Goal: Transaction & Acquisition: Purchase product/service

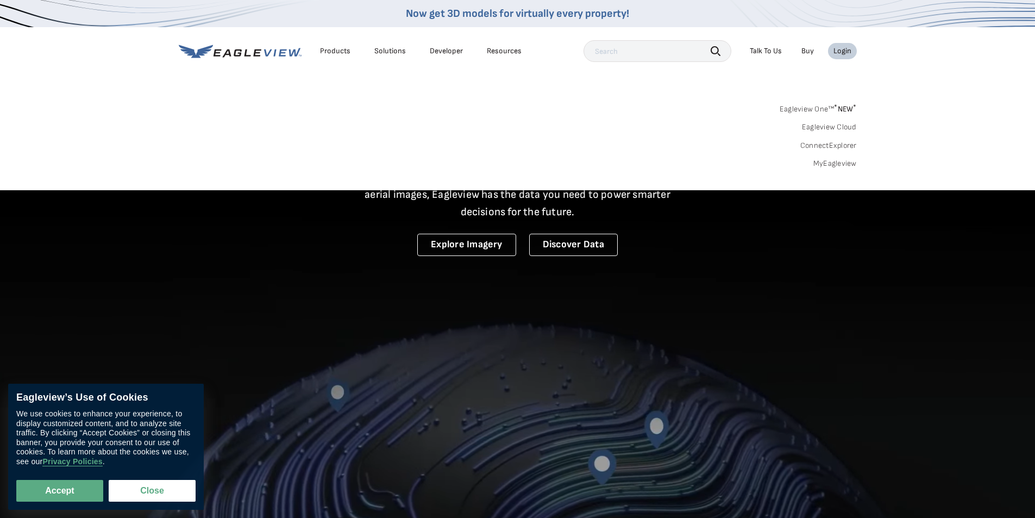
click at [820, 165] on link "MyEagleview" at bounding box center [834, 164] width 43 height 10
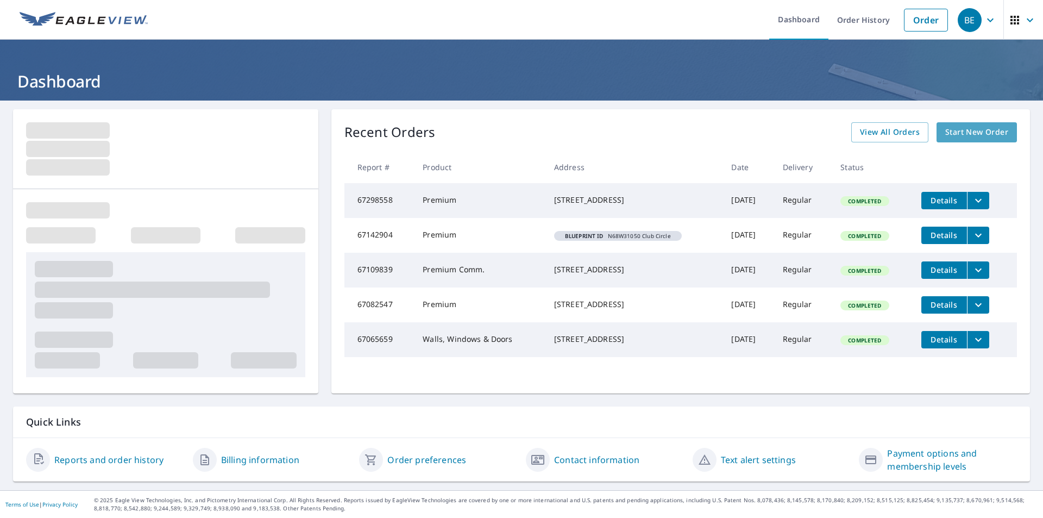
click at [969, 130] on span "Start New Order" at bounding box center [976, 133] width 63 height 14
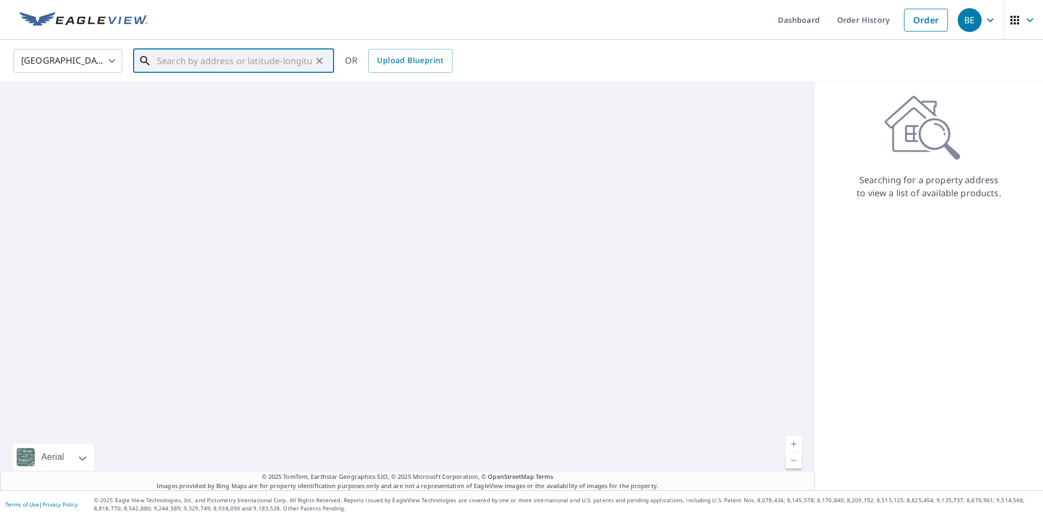
click at [276, 73] on div "​" at bounding box center [233, 61] width 201 height 24
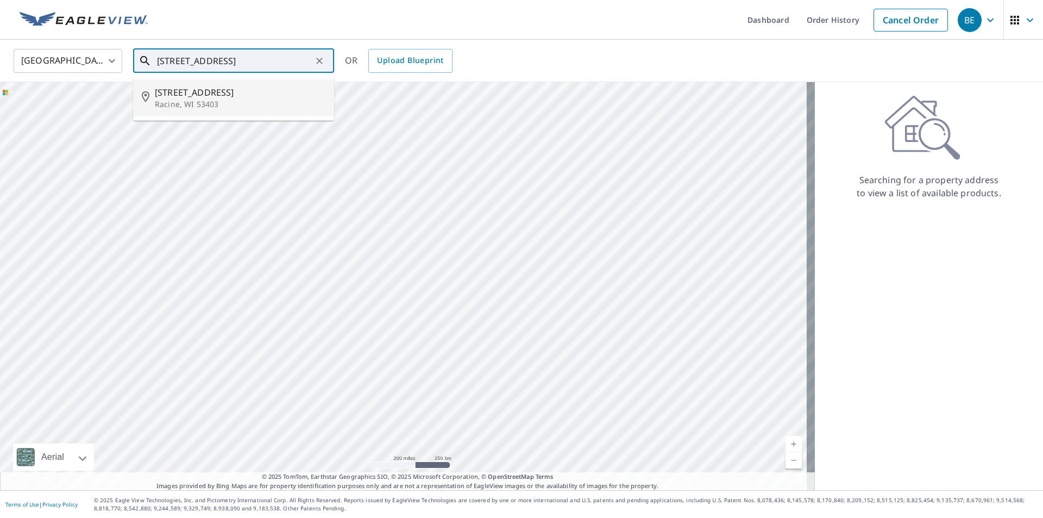
click at [217, 103] on p "Racine, WI 53403" at bounding box center [240, 104] width 171 height 11
type input "1224 Center St Racine, WI 53403"
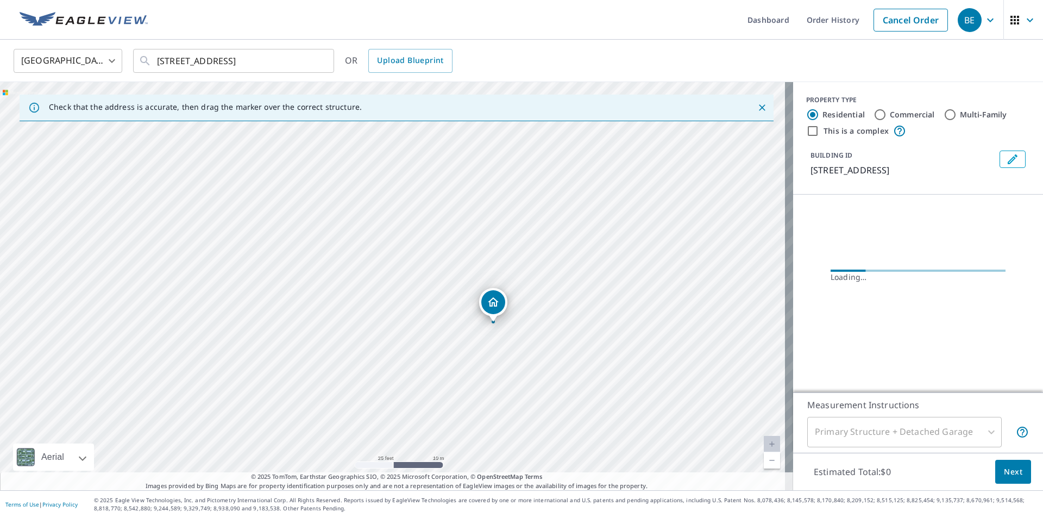
drag, startPoint x: 536, startPoint y: 303, endPoint x: 537, endPoint y: 273, distance: 29.3
click at [537, 273] on div "1224 Center St Racine, WI 53403" at bounding box center [396, 286] width 793 height 408
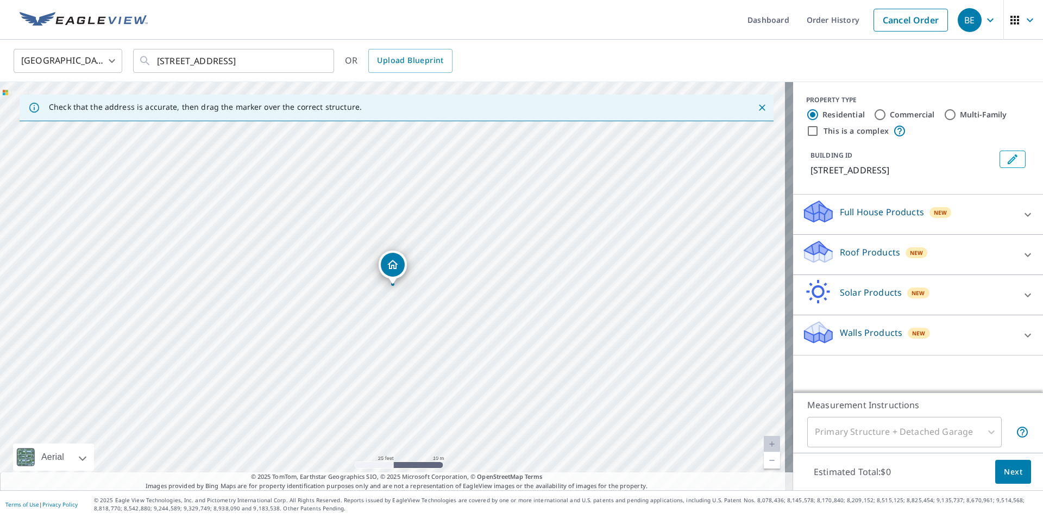
click at [1015, 217] on div at bounding box center [1028, 215] width 26 height 26
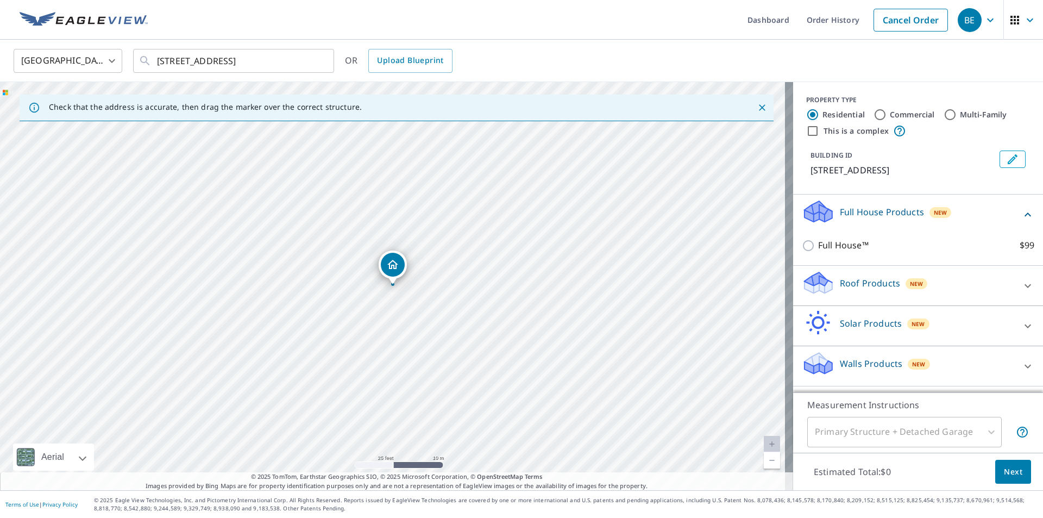
click at [1008, 217] on div "Full House Products New" at bounding box center [912, 214] width 220 height 31
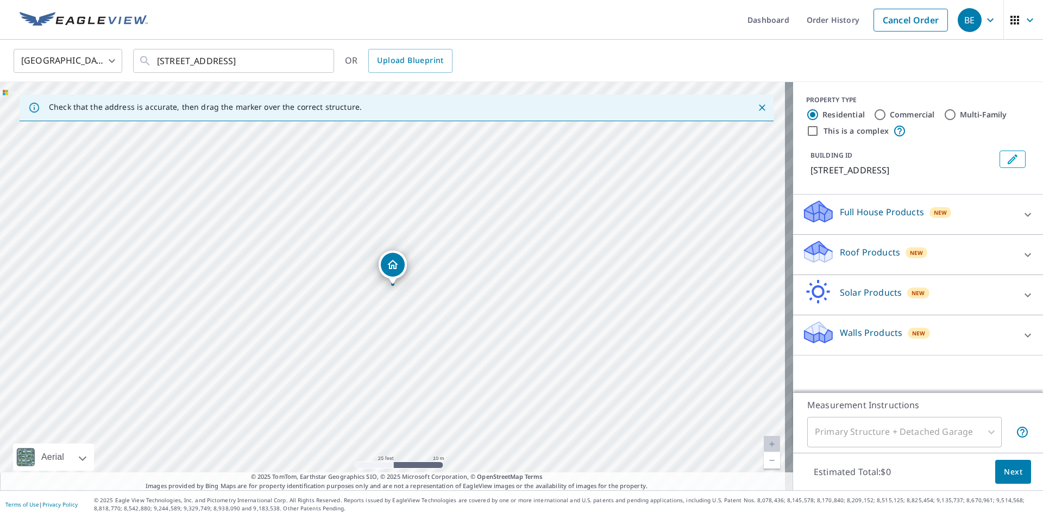
click at [966, 330] on div "Walls Products New" at bounding box center [908, 334] width 213 height 31
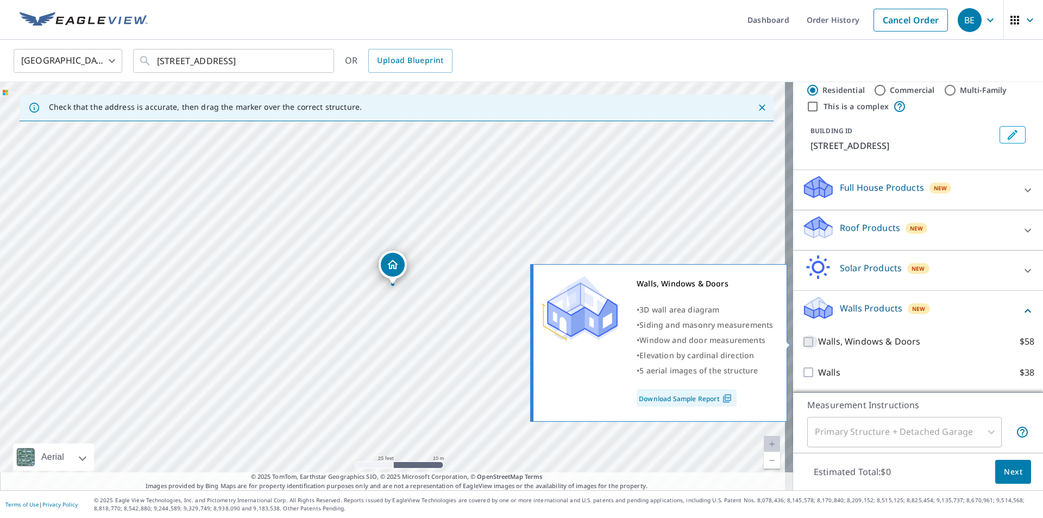
click at [804, 343] on input "Walls, Windows & Doors $58" at bounding box center [810, 341] width 16 height 13
checkbox input "true"
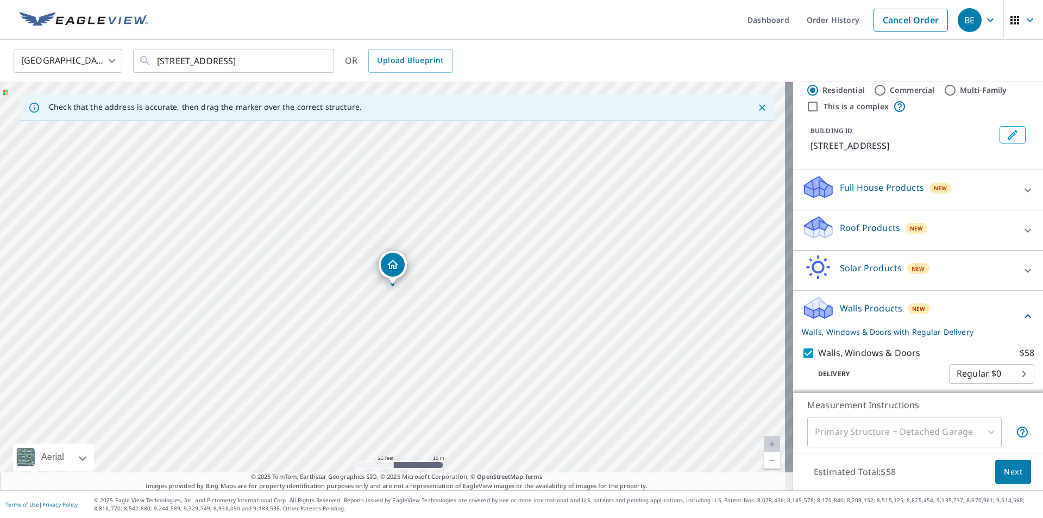
scroll to position [0, 0]
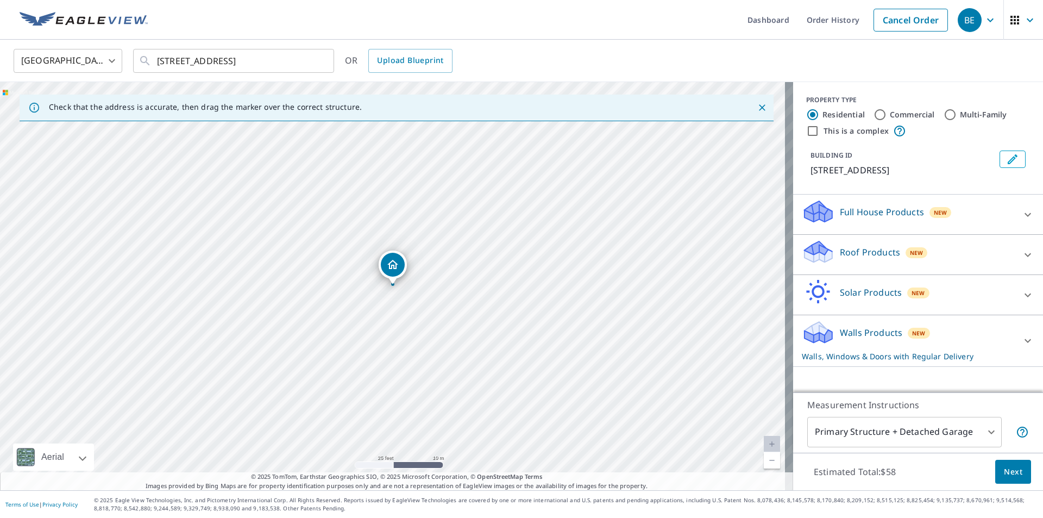
click at [1022, 342] on icon at bounding box center [1028, 340] width 13 height 13
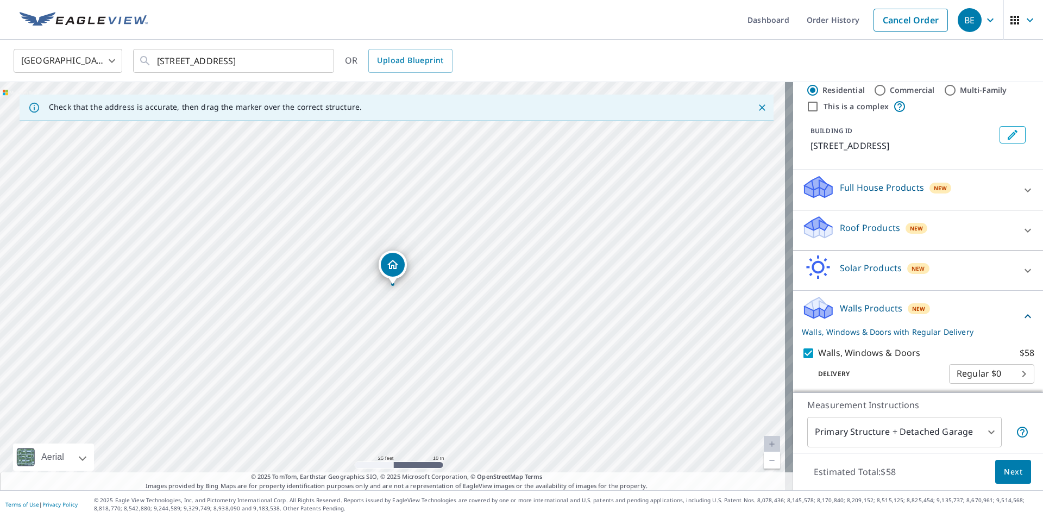
scroll to position [60, 0]
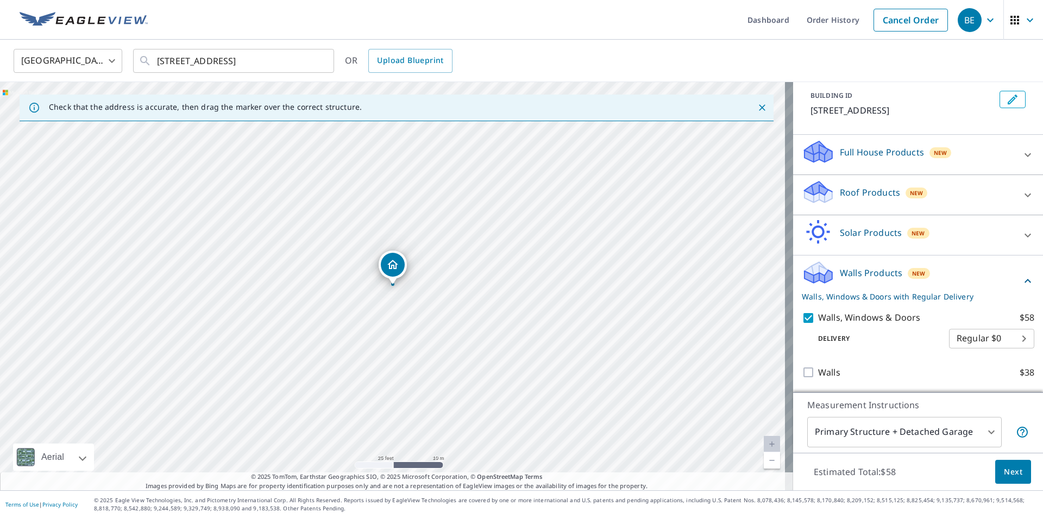
click at [1012, 493] on footer "Terms of Use | Privacy Policy © 2025 Eagle View Technologies, Inc. and Pictomet…" at bounding box center [521, 504] width 1043 height 28
click at [995, 471] on button "Next" at bounding box center [1013, 472] width 36 height 24
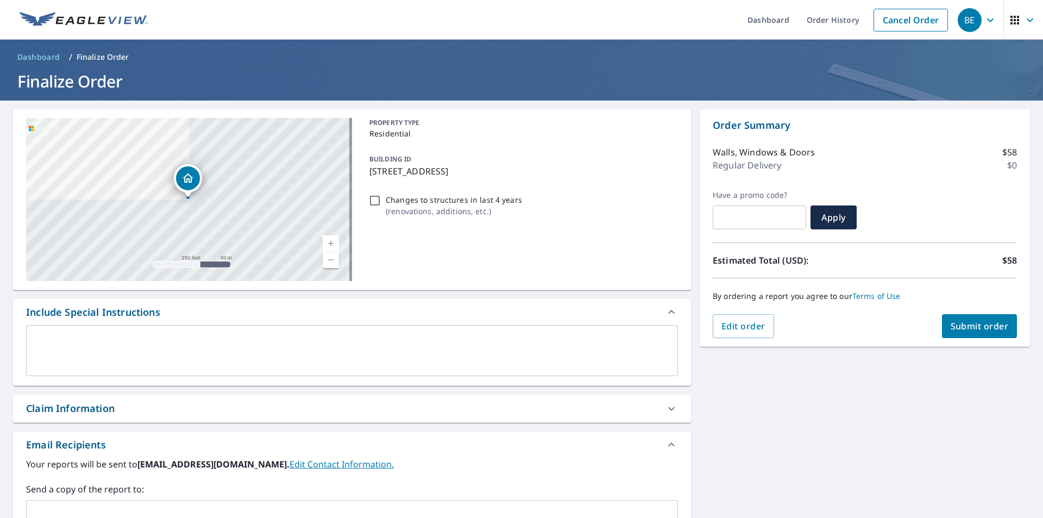
scroll to position [109, 0]
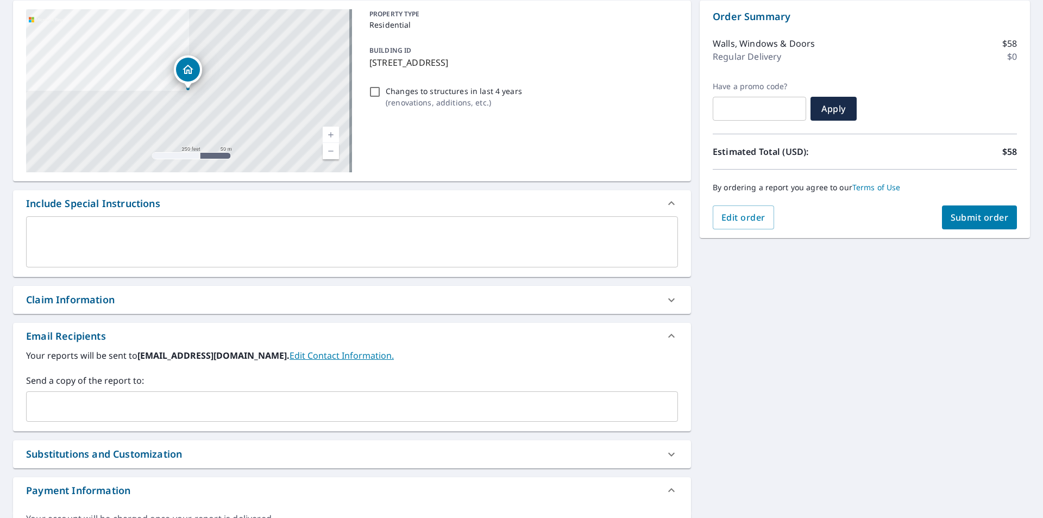
click at [55, 411] on input "text" at bounding box center [344, 406] width 626 height 21
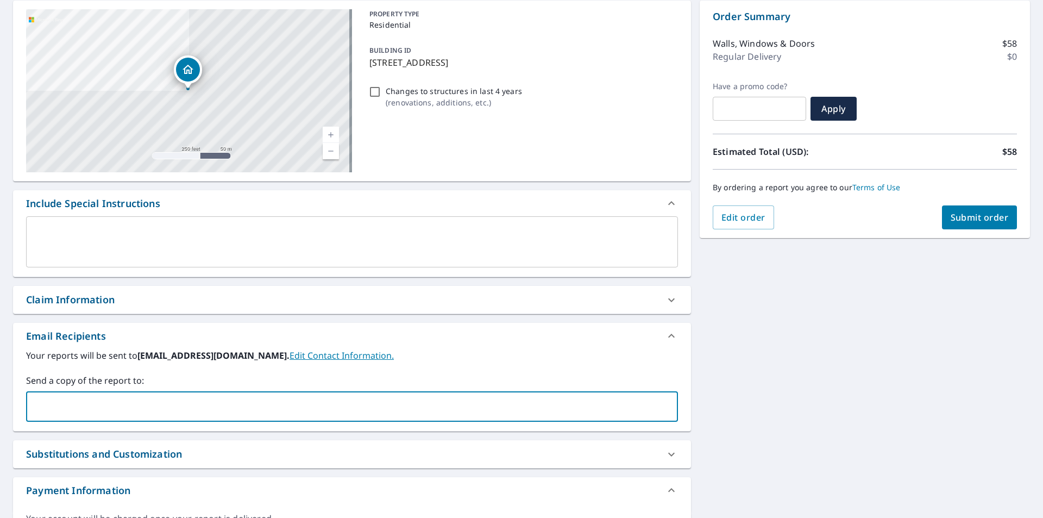
type input "adan.garcia@abcsupply.com"
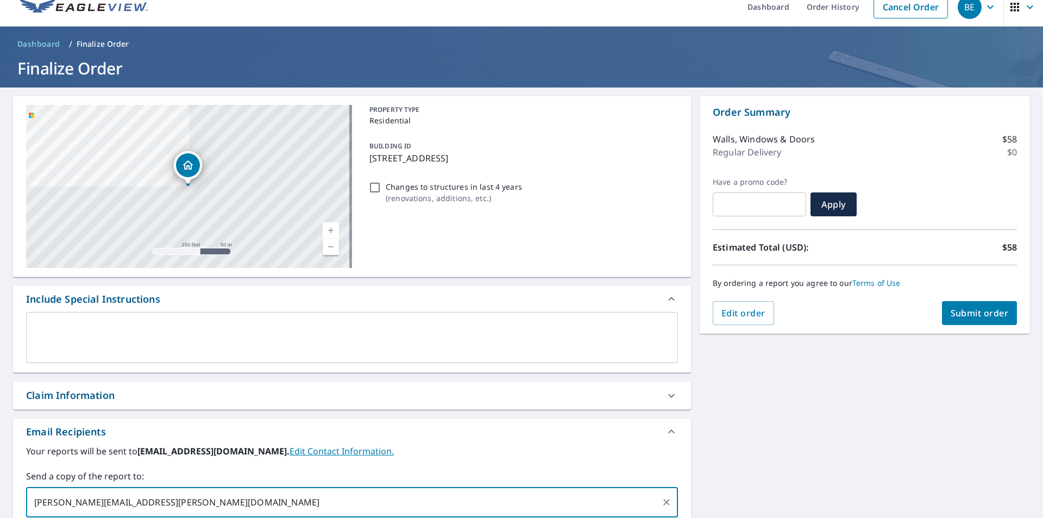
scroll to position [0, 0]
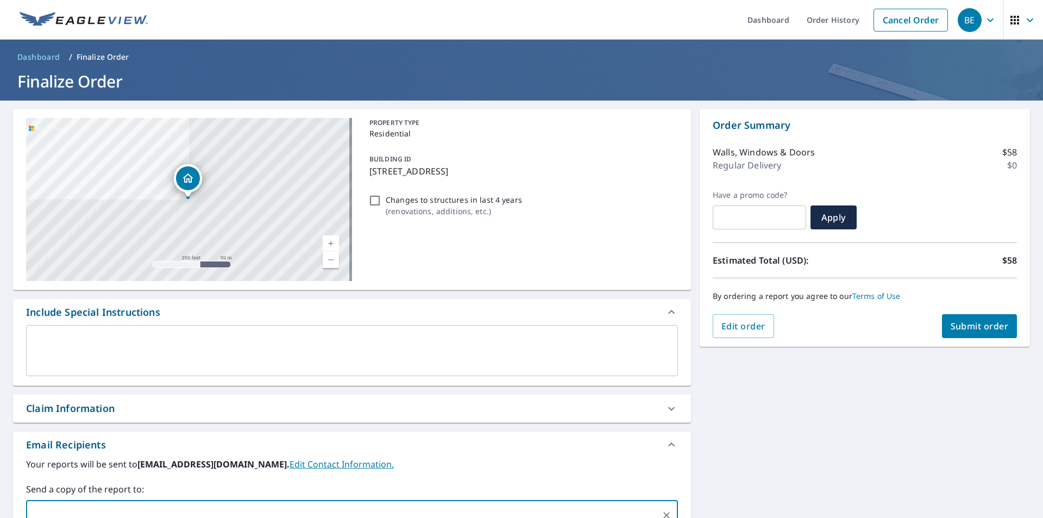
click at [983, 330] on span "Submit order" at bounding box center [980, 326] width 58 height 12
